Goal: Check status

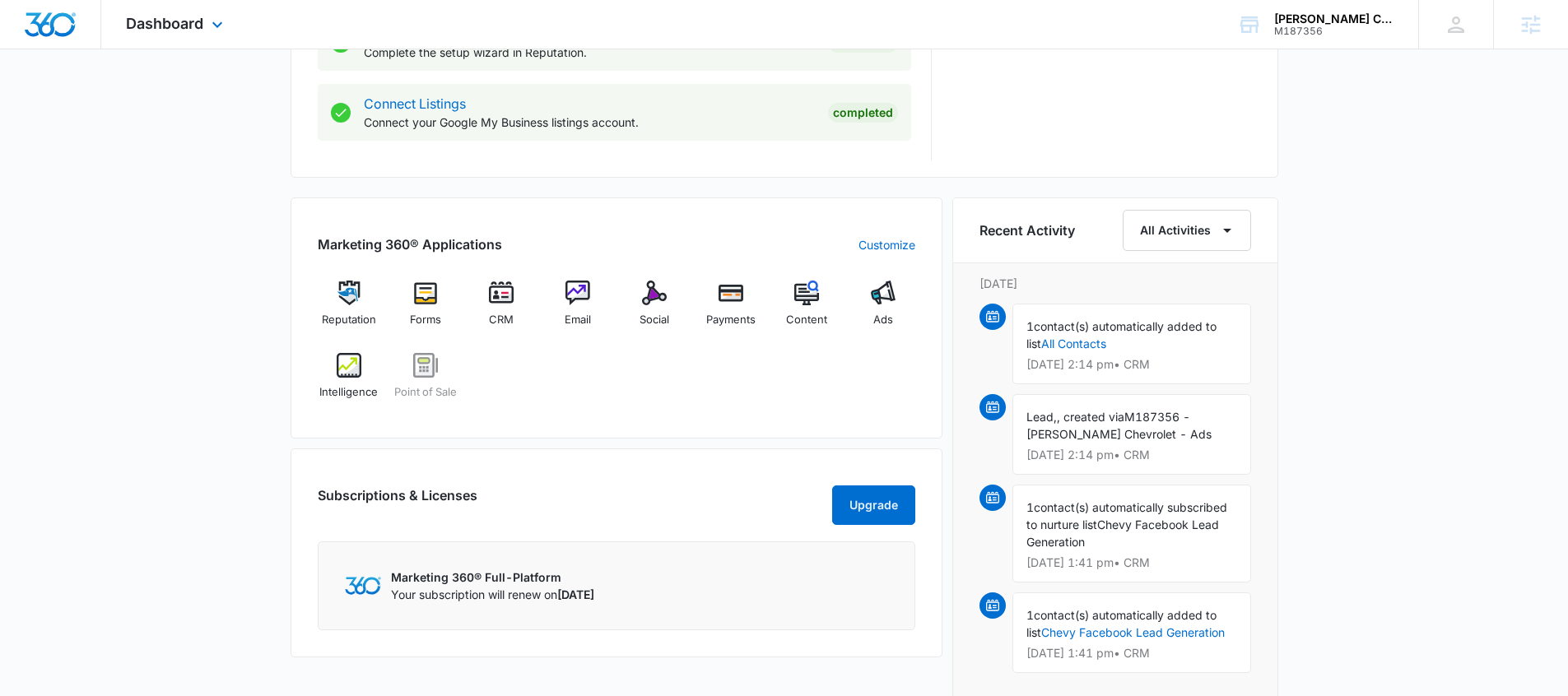
scroll to position [951, 0]
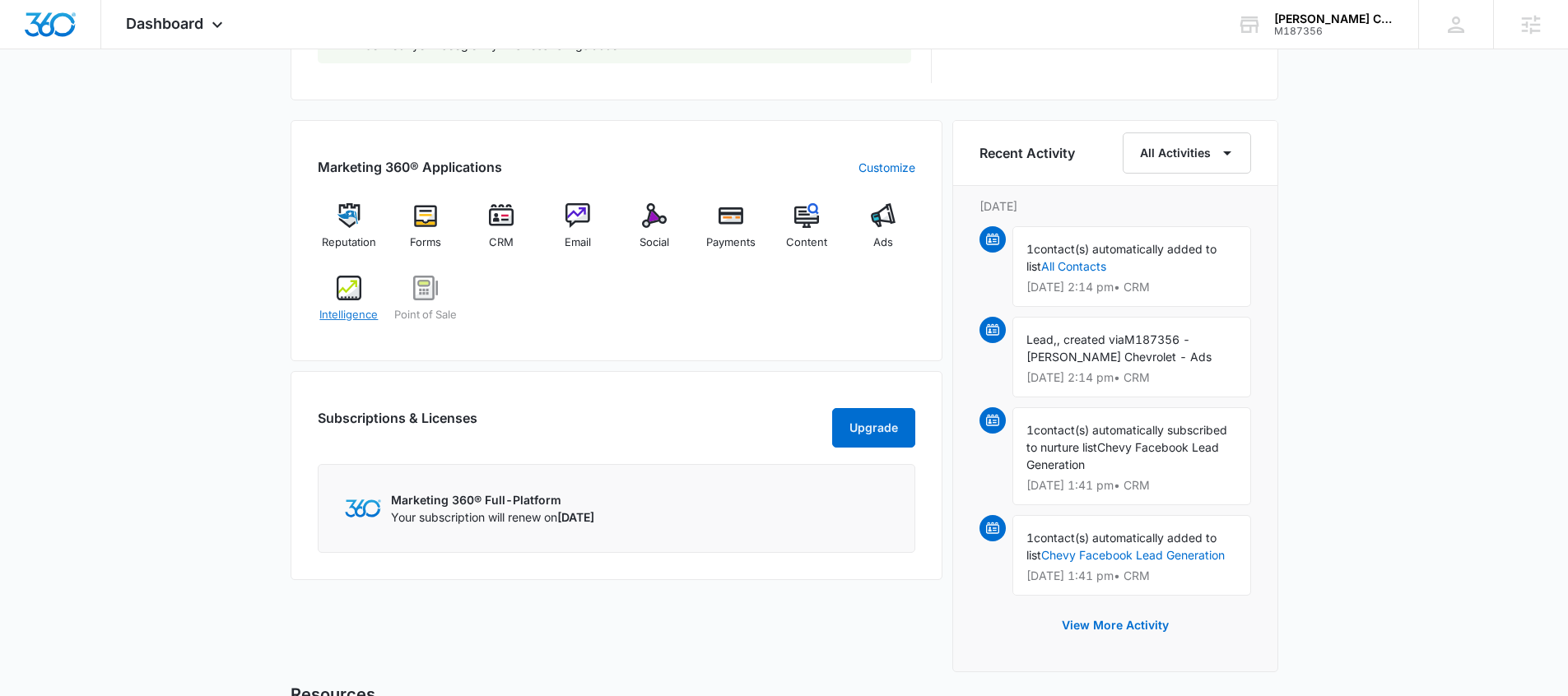
click at [350, 297] on img at bounding box center [349, 288] width 25 height 25
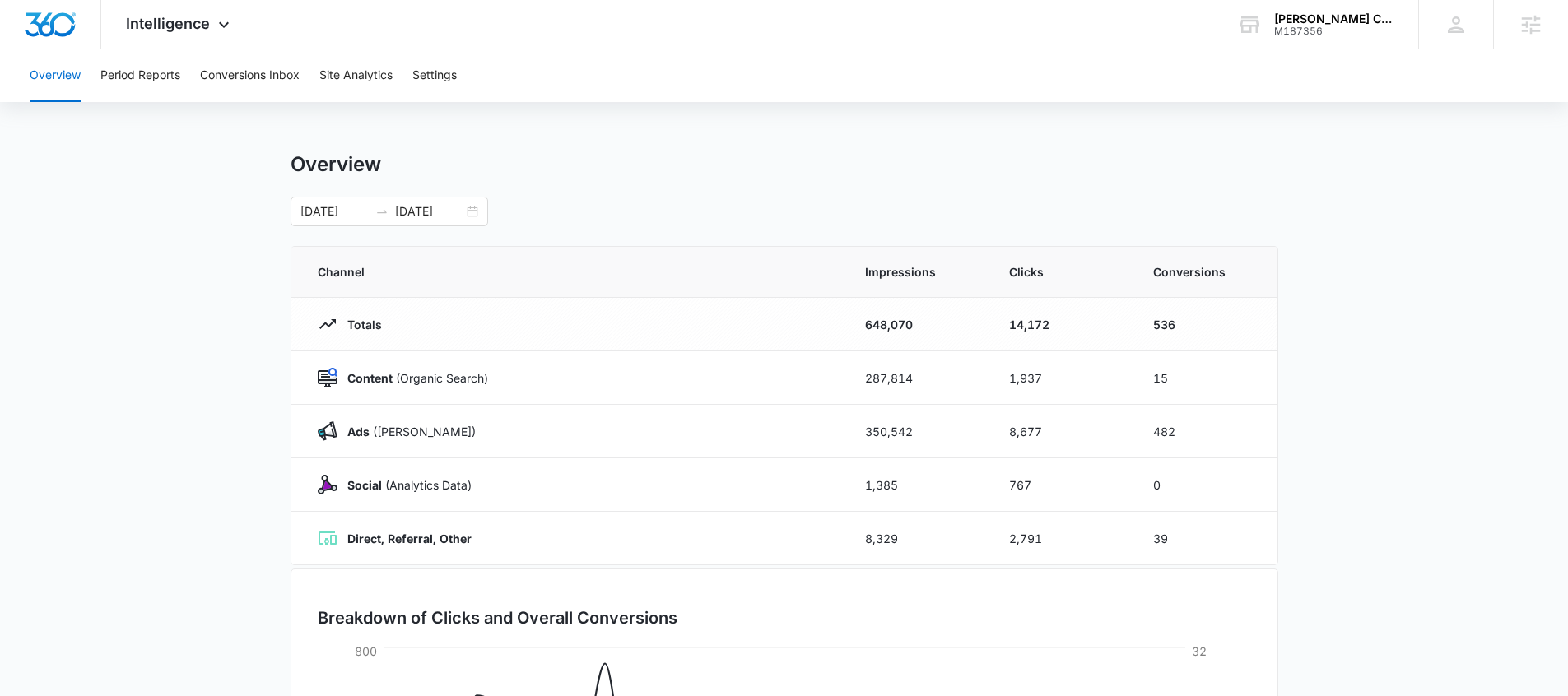
scroll to position [3, 0]
click at [196, 84] on div "Overview Period Reports Conversions Inbox Site Analytics Settings" at bounding box center [784, 75] width 1529 height 53
click at [142, 86] on button "Period Reports" at bounding box center [139, 75] width 80 height 53
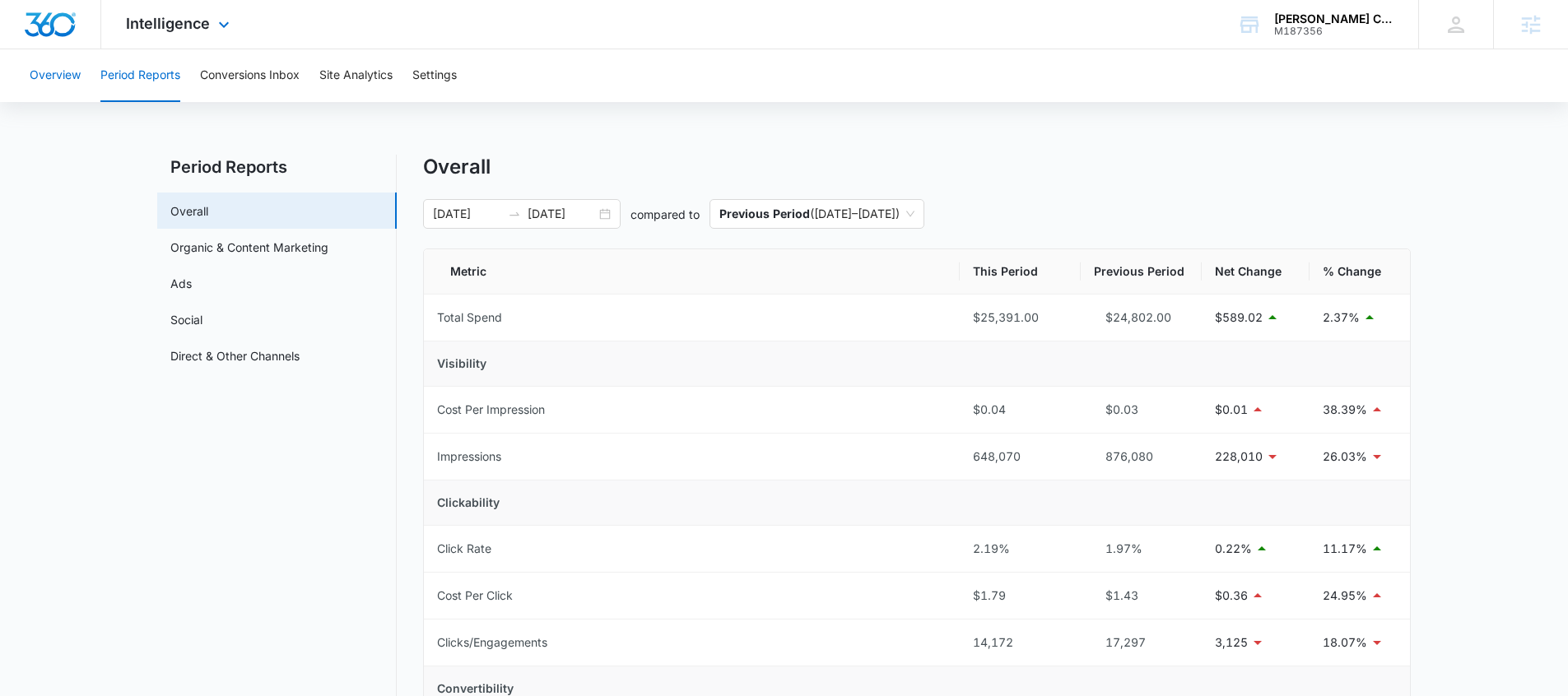
click at [64, 77] on button "Overview" at bounding box center [55, 75] width 51 height 53
